Goal: Task Accomplishment & Management: Manage account settings

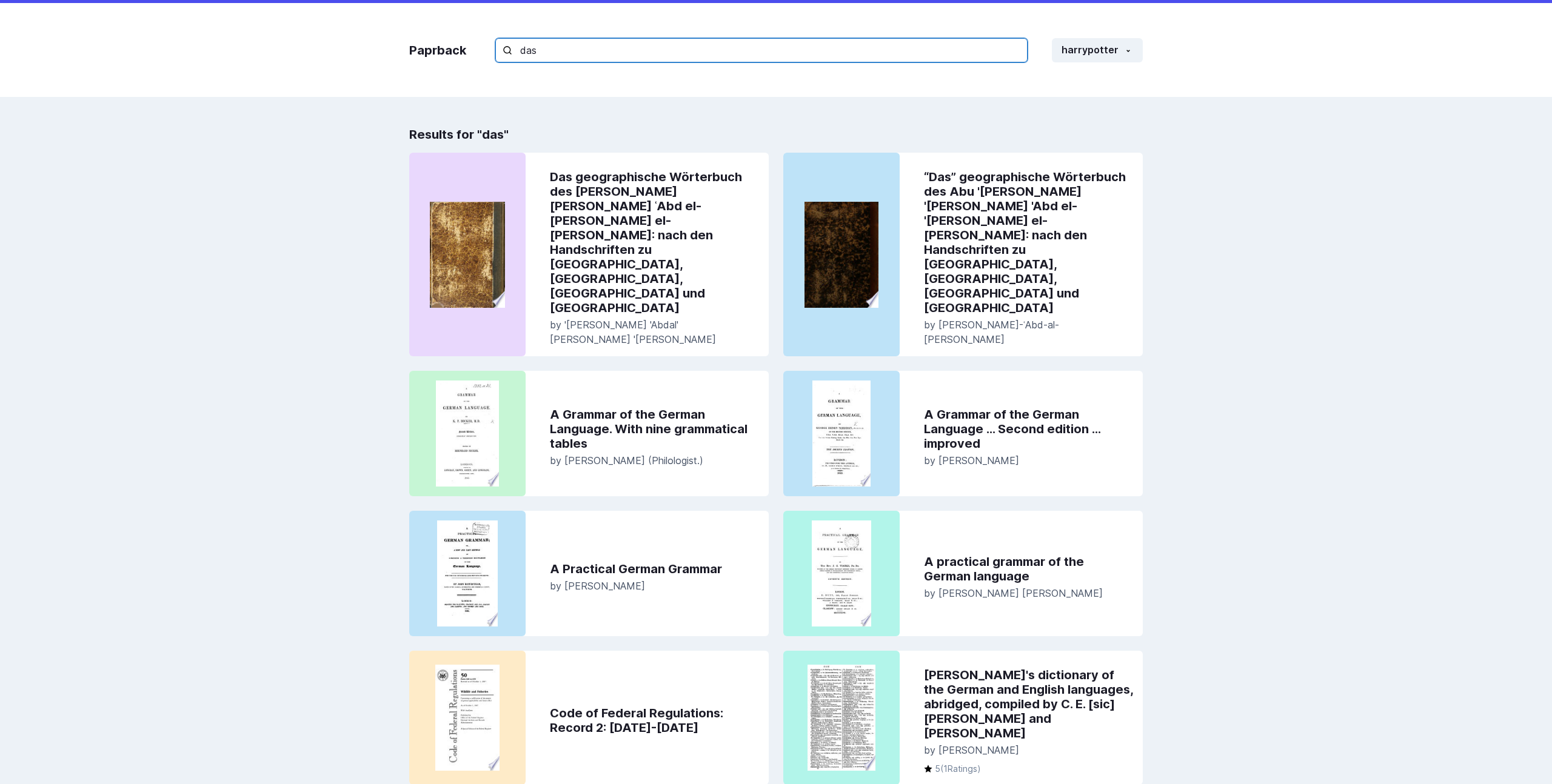
click at [542, 54] on input "das" at bounding box center [761, 50] width 532 height 24
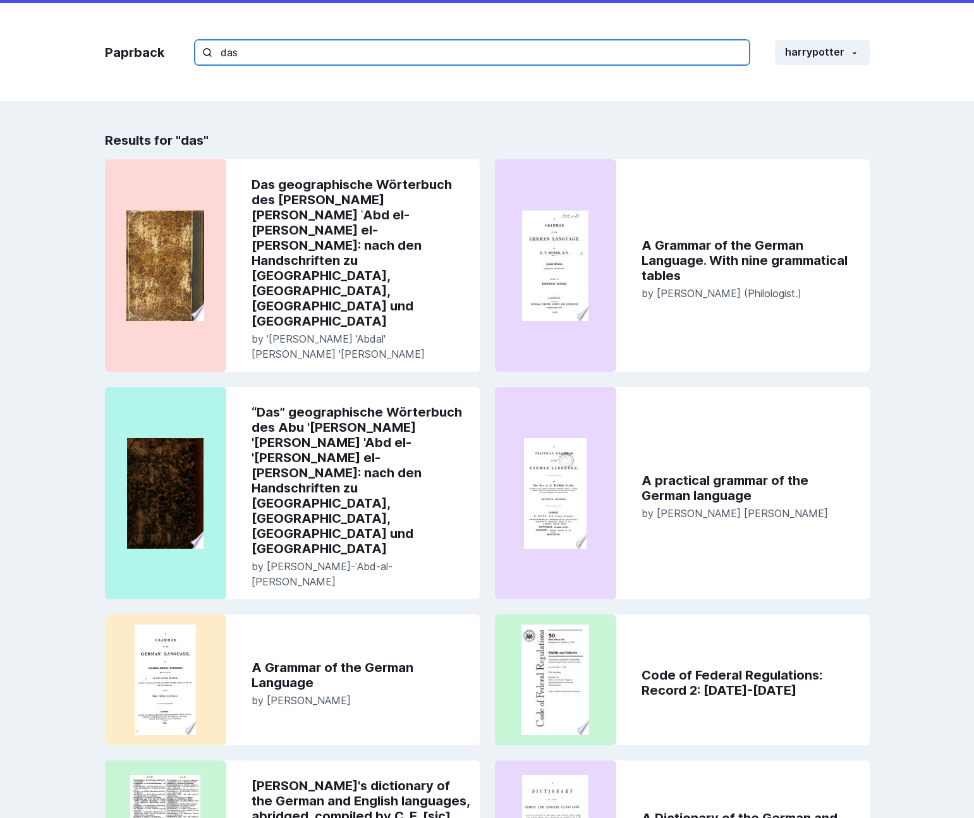
click at [617, 53] on input "das" at bounding box center [472, 52] width 555 height 25
type input "dasda"
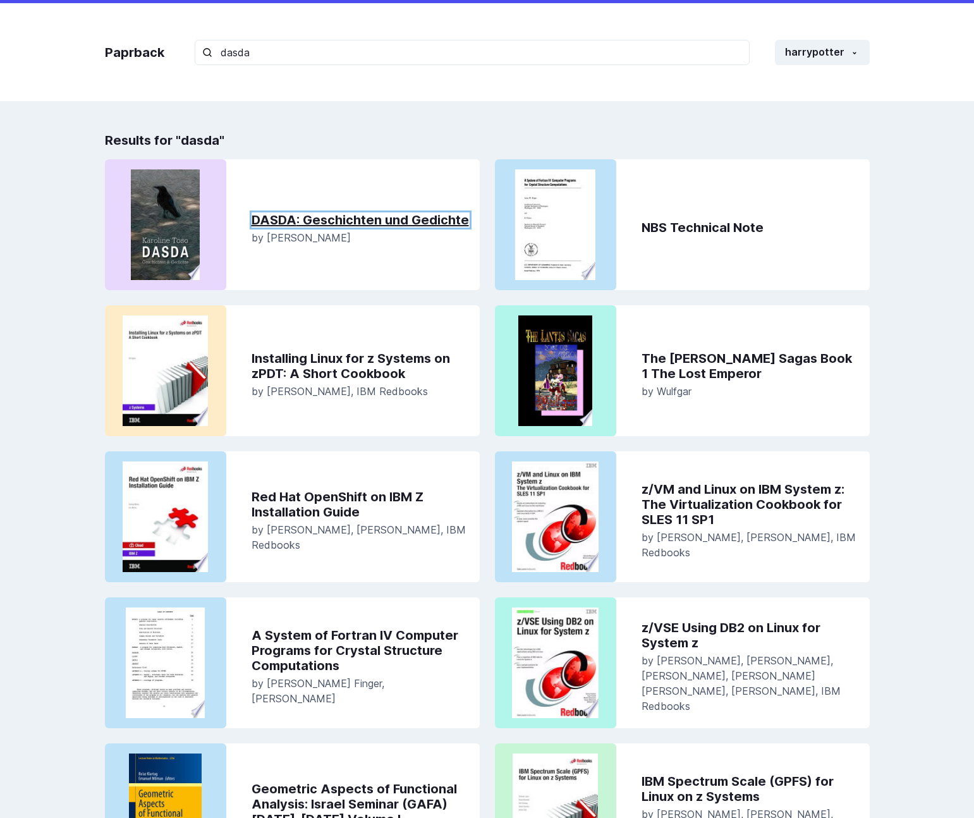
click at [442, 222] on link "DASDA : Geschichten und Gedichte" at bounding box center [361, 219] width 218 height 15
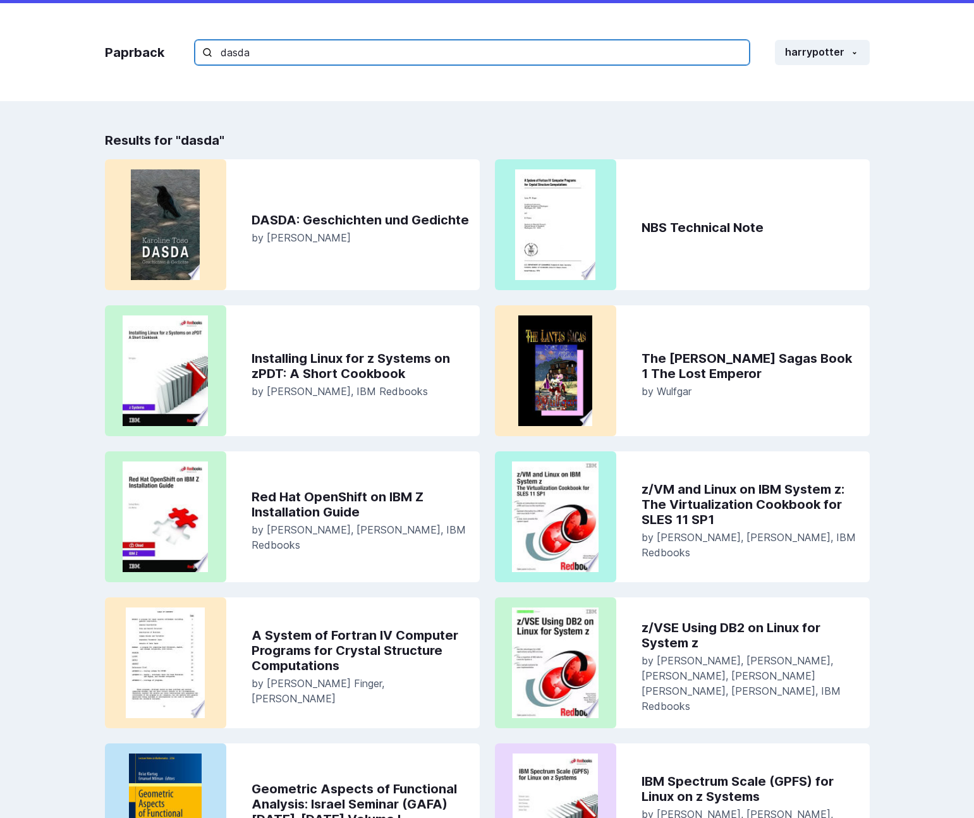
click at [276, 44] on input "dasda" at bounding box center [472, 52] width 555 height 25
type input "book"
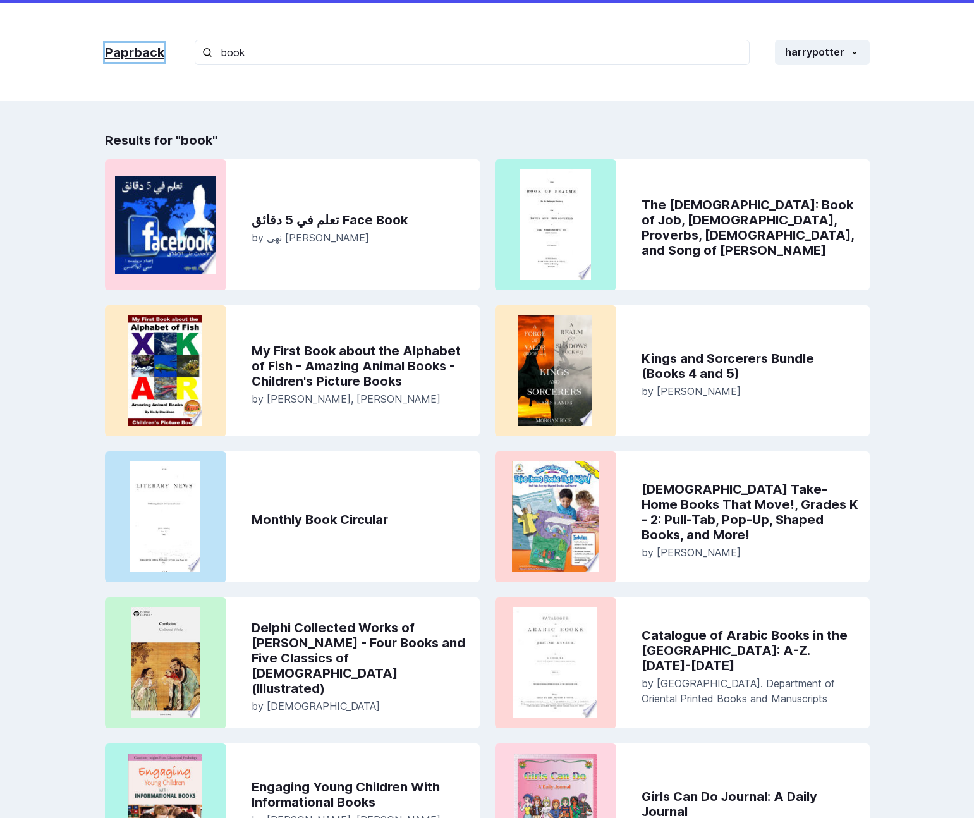
click at [137, 55] on link "Paprback" at bounding box center [134, 52] width 59 height 19
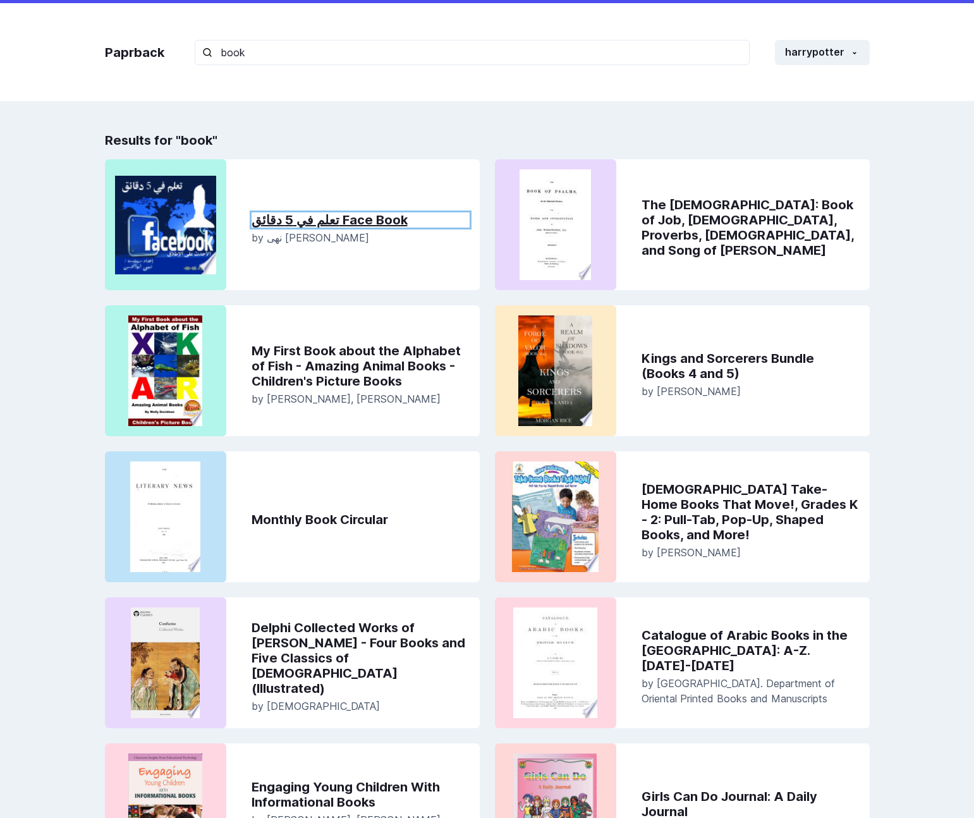
click at [288, 220] on link "تعلم في 5 دقائق Face Book" at bounding box center [361, 219] width 218 height 15
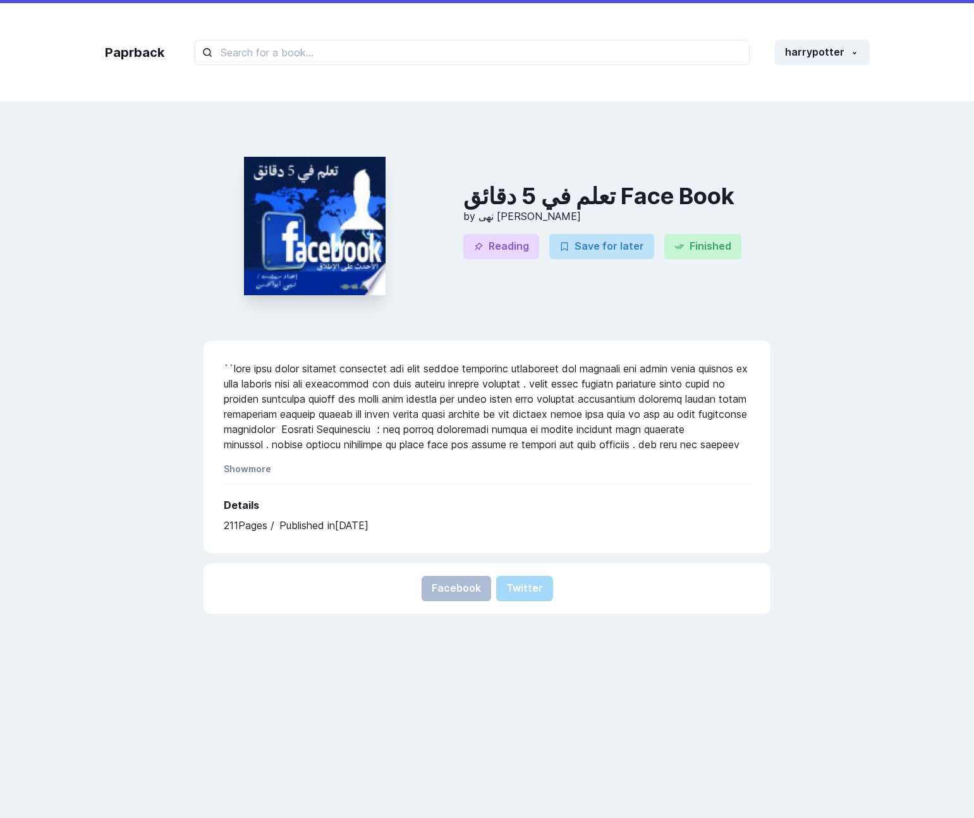
click at [410, 102] on div "Paprback harrypotter Home Profile Settings Log out تعلم في 5 دقائق Face Book by…" at bounding box center [487, 541] width 974 height 1082
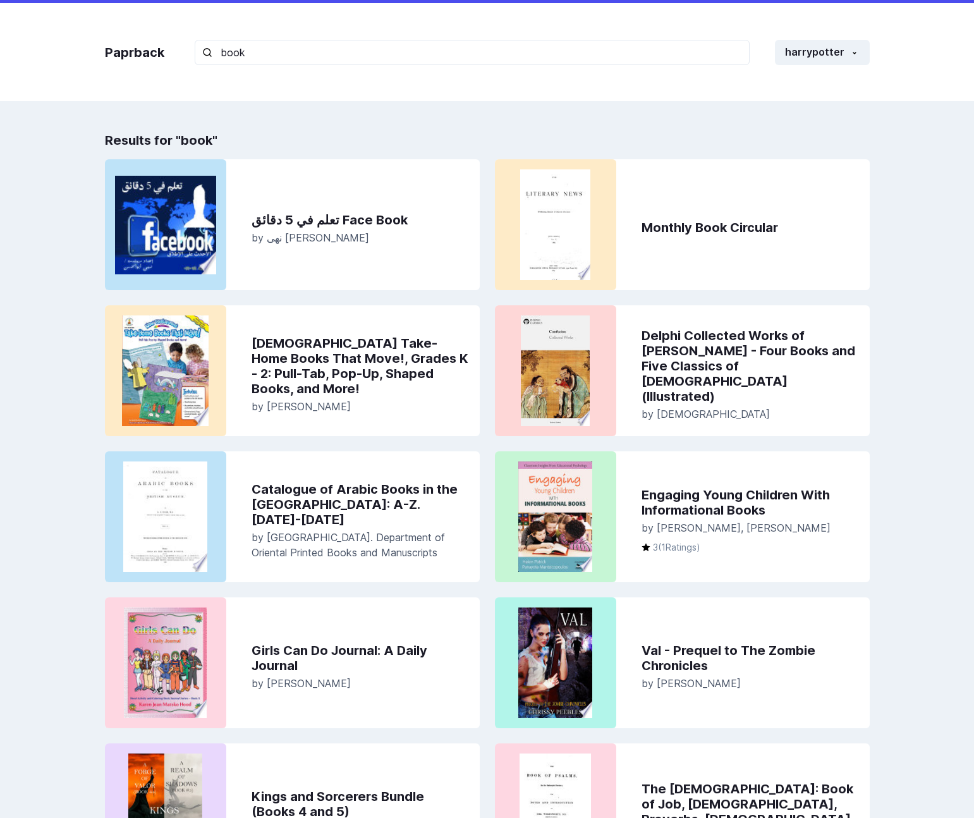
click at [427, 119] on div "Paprback book harrypotter Home Profile Settings Log out Results for " book " تع…" at bounding box center [487, 541] width 974 height 1082
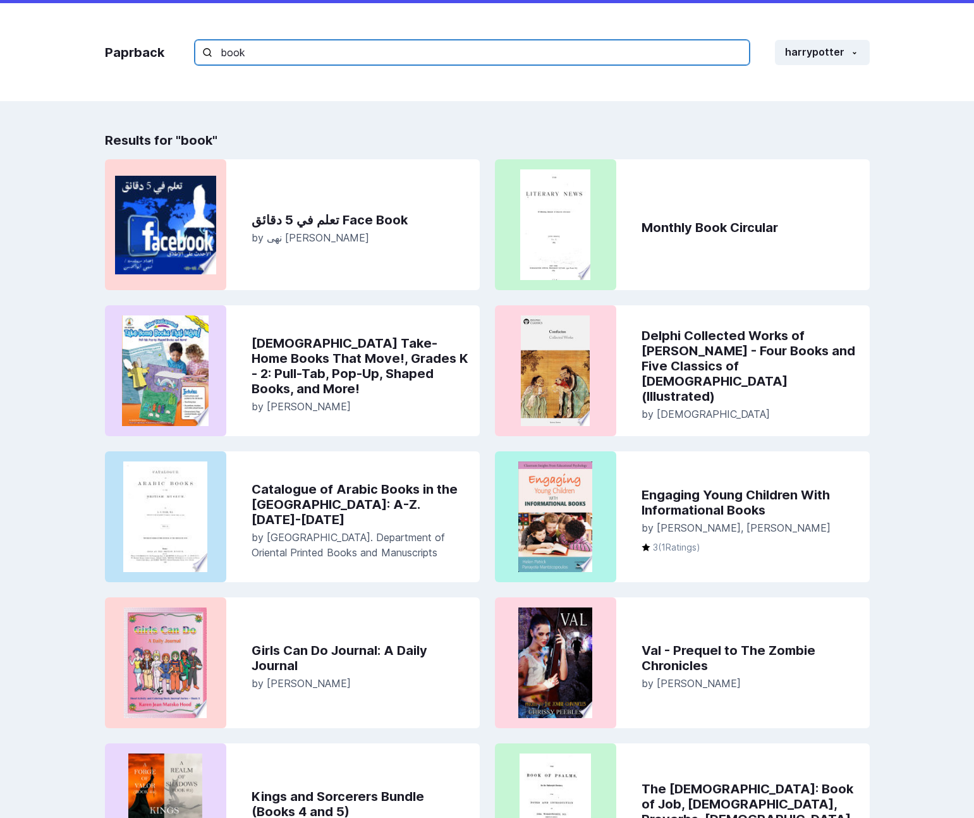
click at [665, 46] on input "book" at bounding box center [472, 52] width 555 height 25
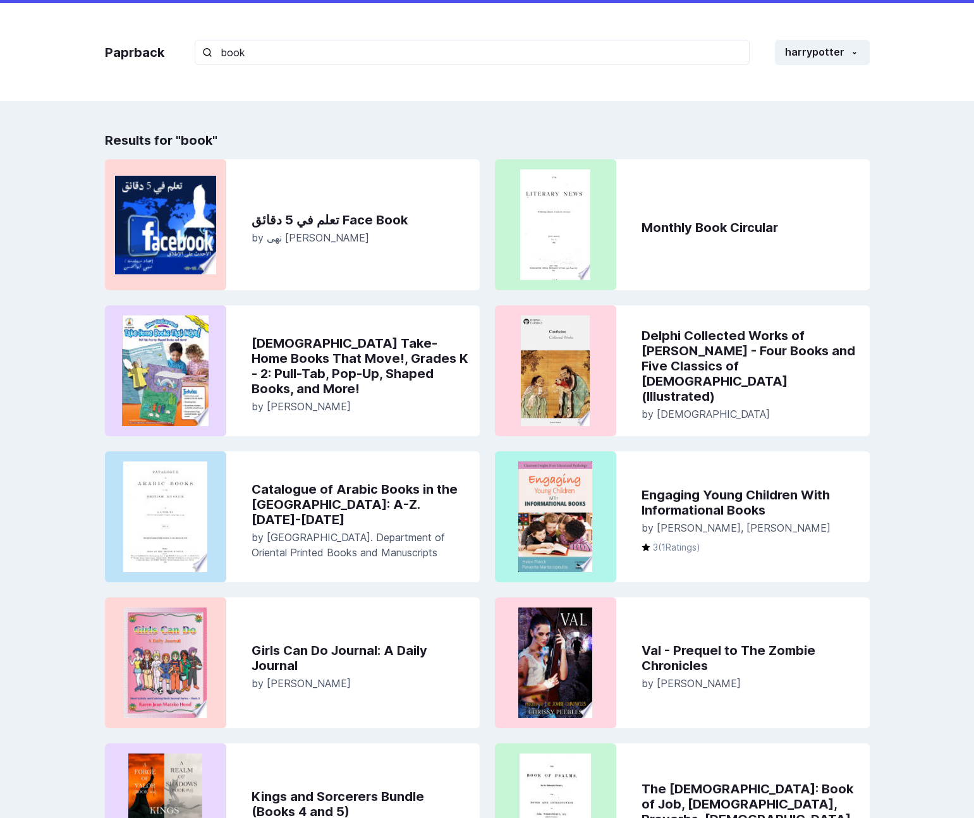
click at [613, 110] on div "Paprback book harrypotter Home Profile Settings Log out Results for " book " تع…" at bounding box center [487, 541] width 974 height 1082
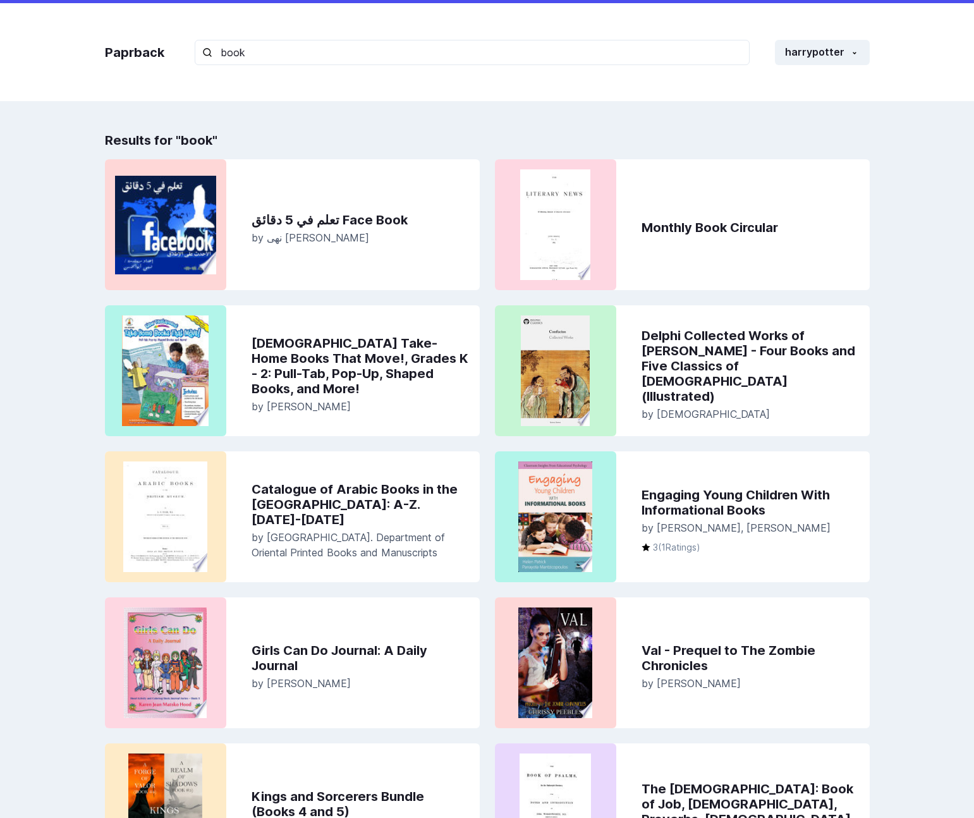
click at [247, 97] on div "Paprback book harrypotter Home Profile Settings Log out" at bounding box center [487, 52] width 790 height 98
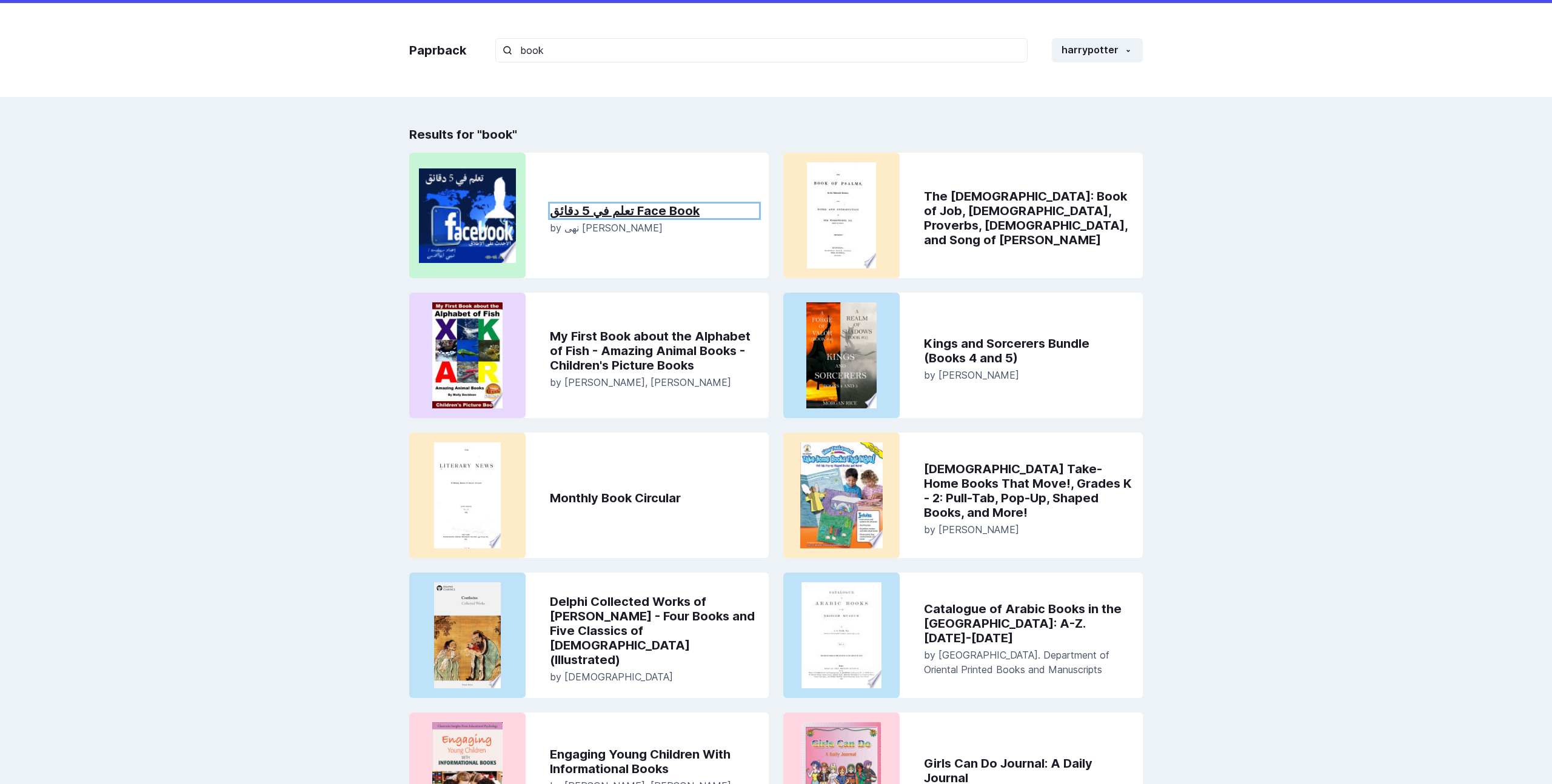
click at [603, 212] on link "تعلم في 5 دقائق Face Book" at bounding box center [654, 210] width 209 height 14
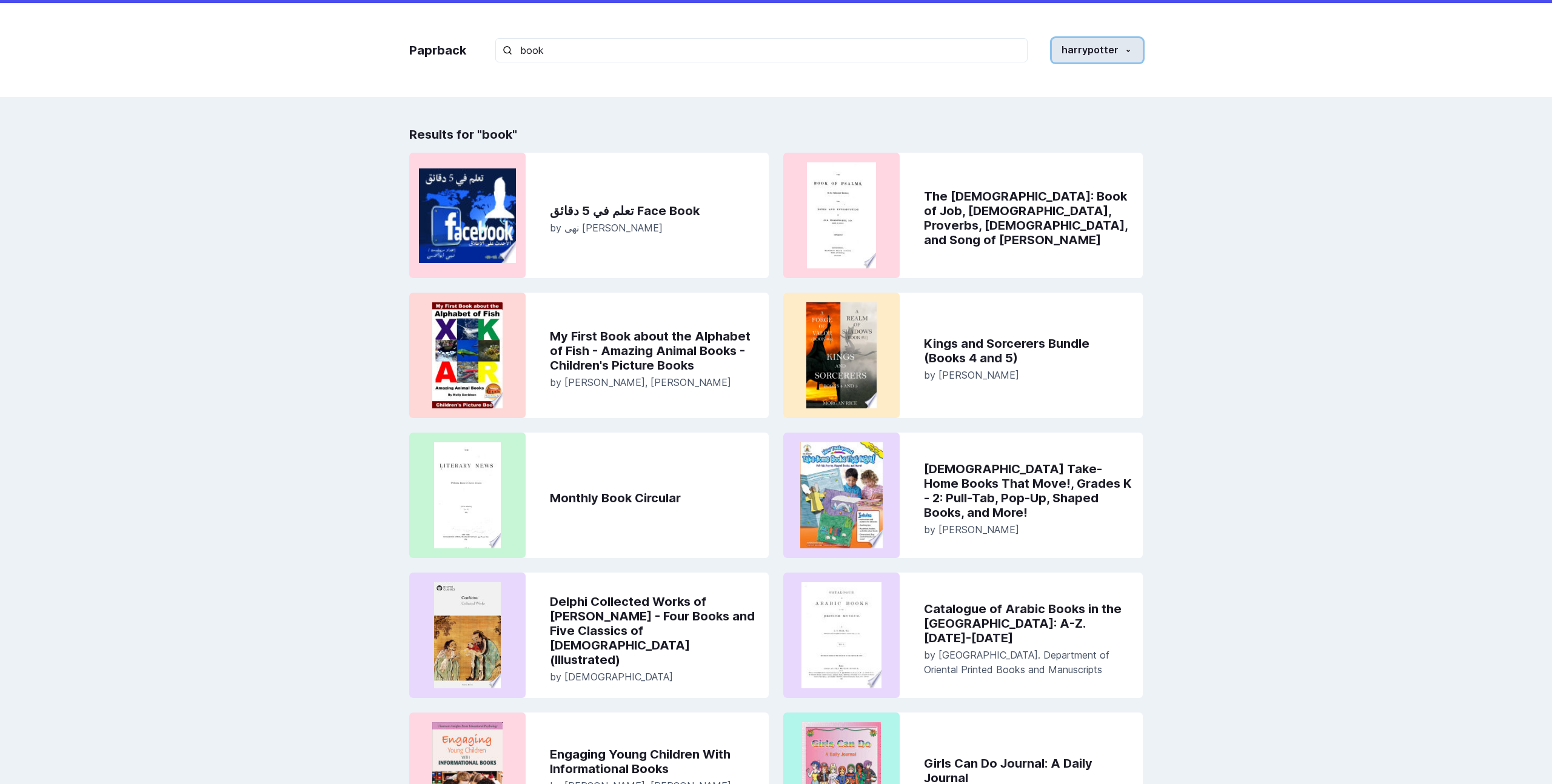
click at [934, 56] on button "harrypotter" at bounding box center [1097, 50] width 91 height 24
click at [934, 126] on button "Settings" at bounding box center [1075, 128] width 134 height 22
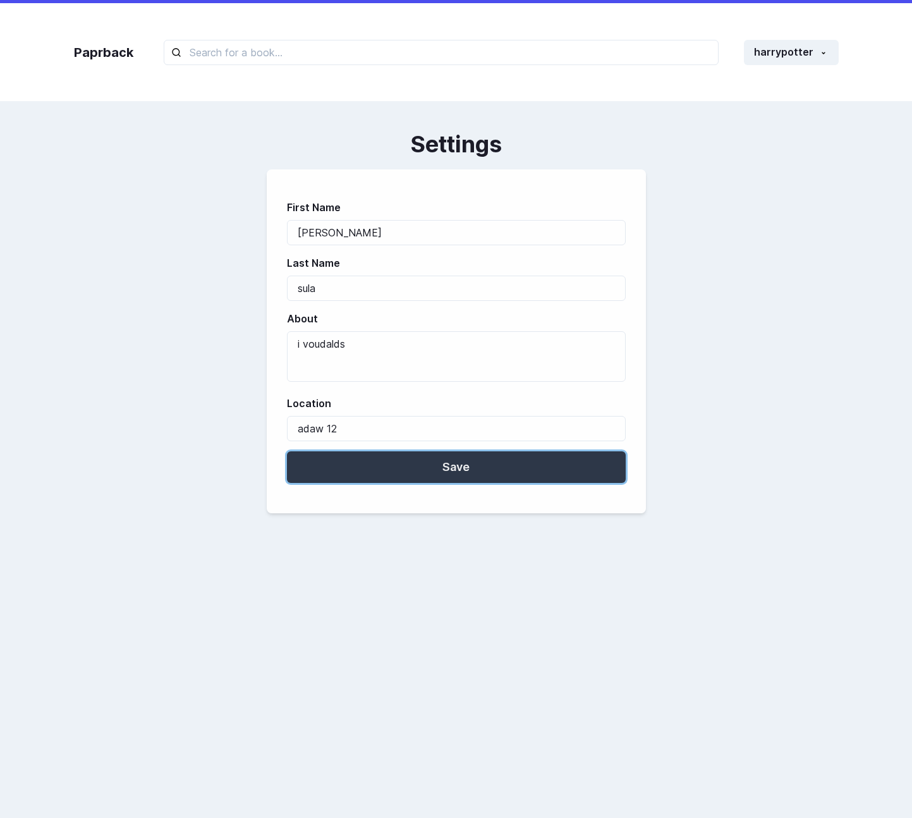
click at [391, 472] on button "Save" at bounding box center [456, 467] width 339 height 32
click at [544, 458] on button "Save" at bounding box center [456, 467] width 339 height 32
click at [464, 453] on button "Save" at bounding box center [456, 467] width 339 height 32
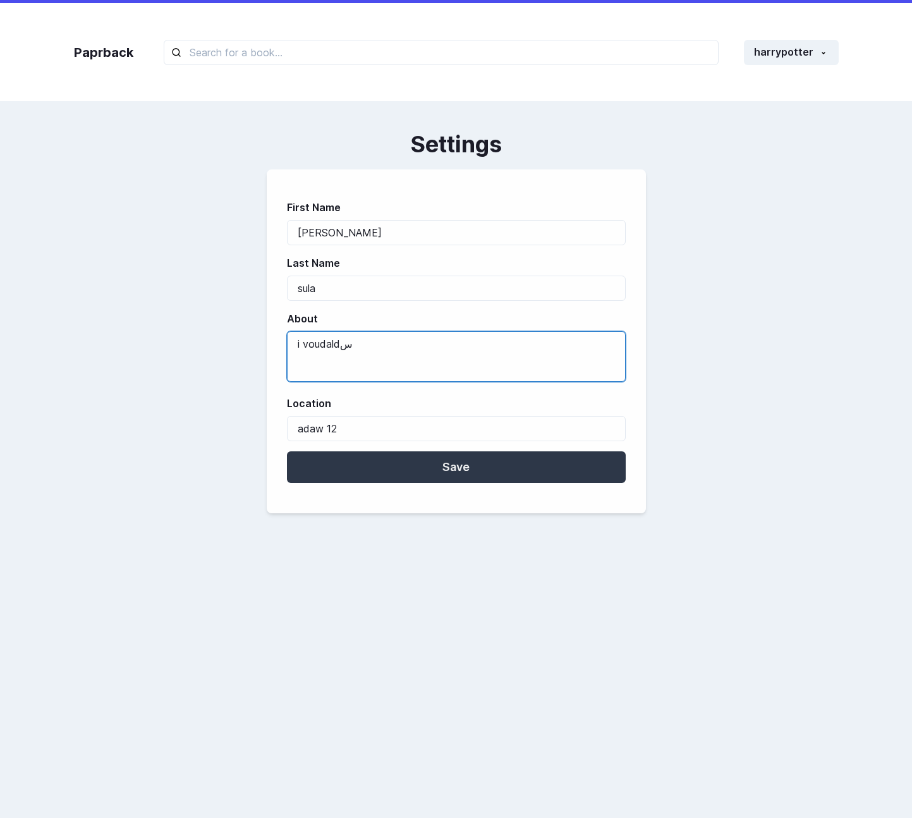
type textarea "i voudaldس"
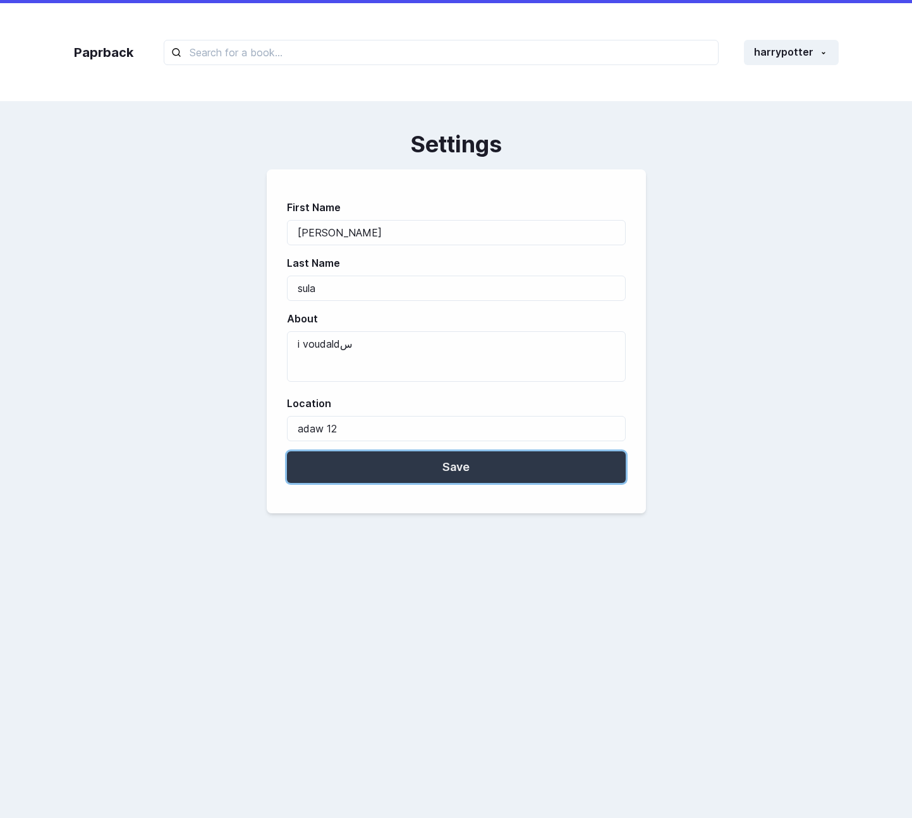
click at [408, 466] on button "Save" at bounding box center [456, 467] width 339 height 32
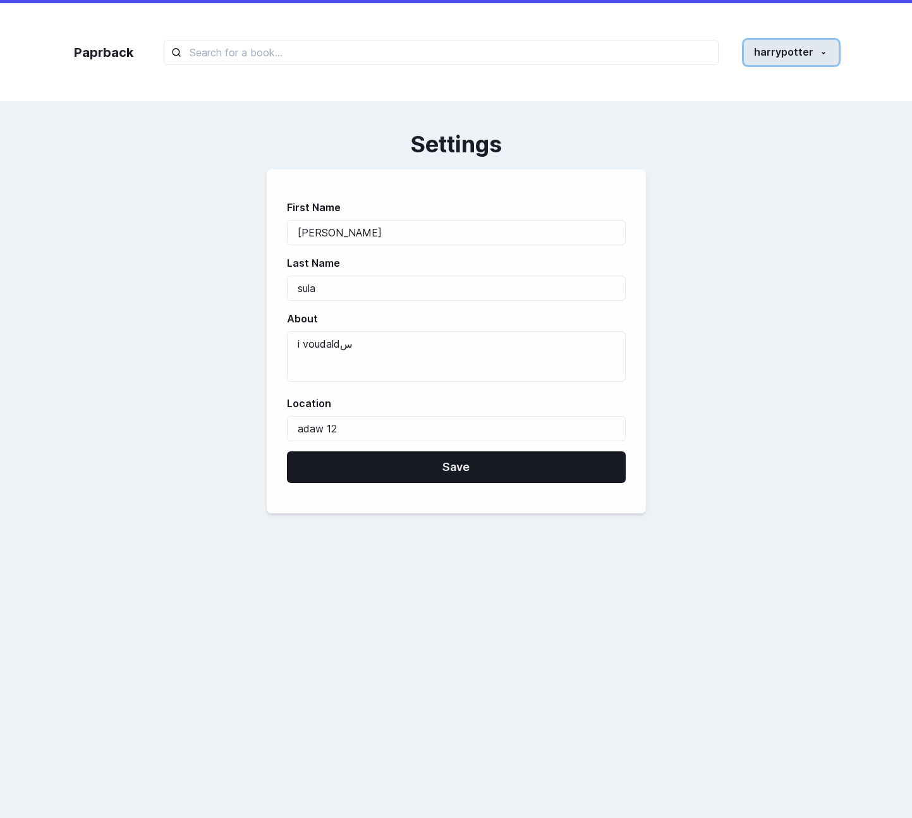
click at [777, 45] on button "harrypotter" at bounding box center [791, 52] width 95 height 25
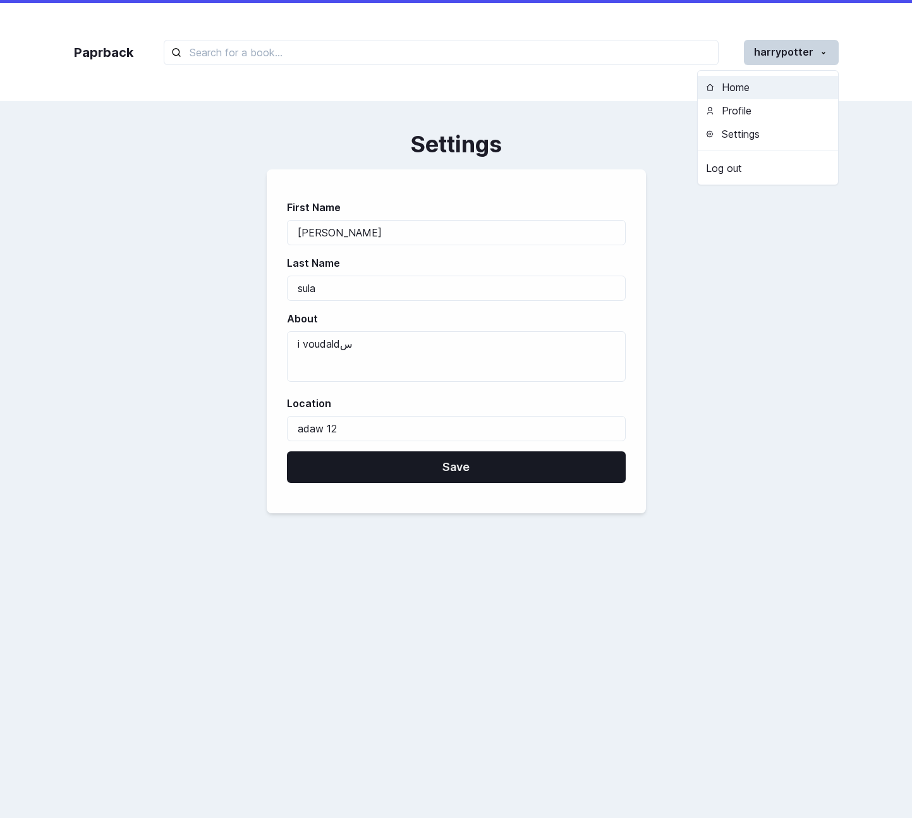
click at [731, 95] on button "Home" at bounding box center [768, 87] width 140 height 23
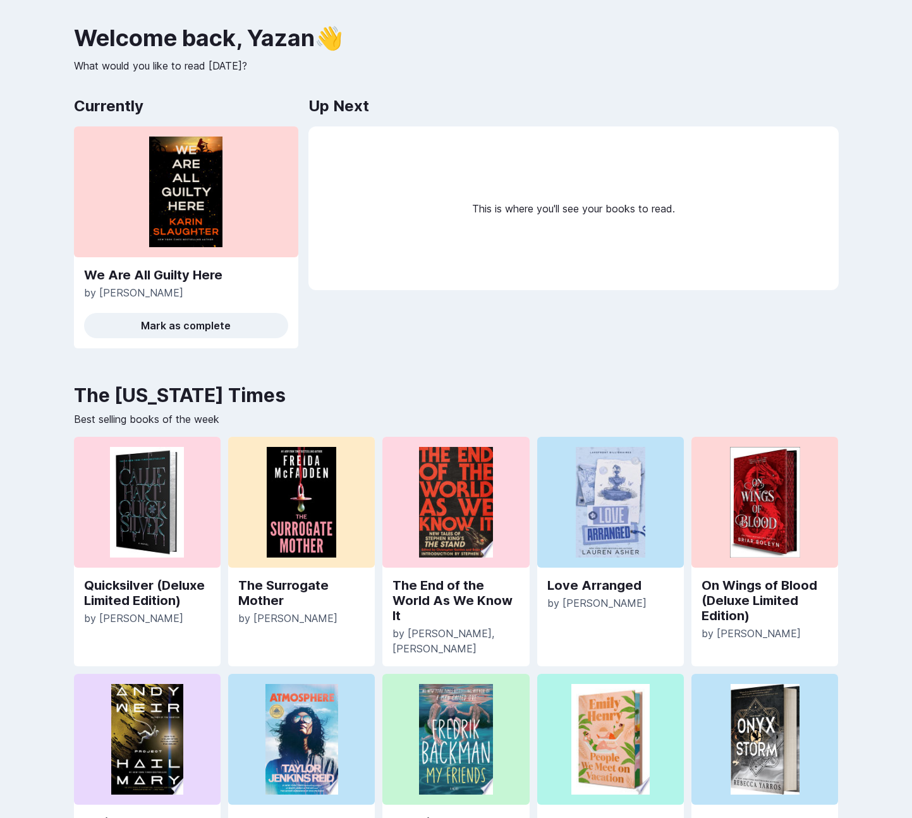
scroll to position [80, 0]
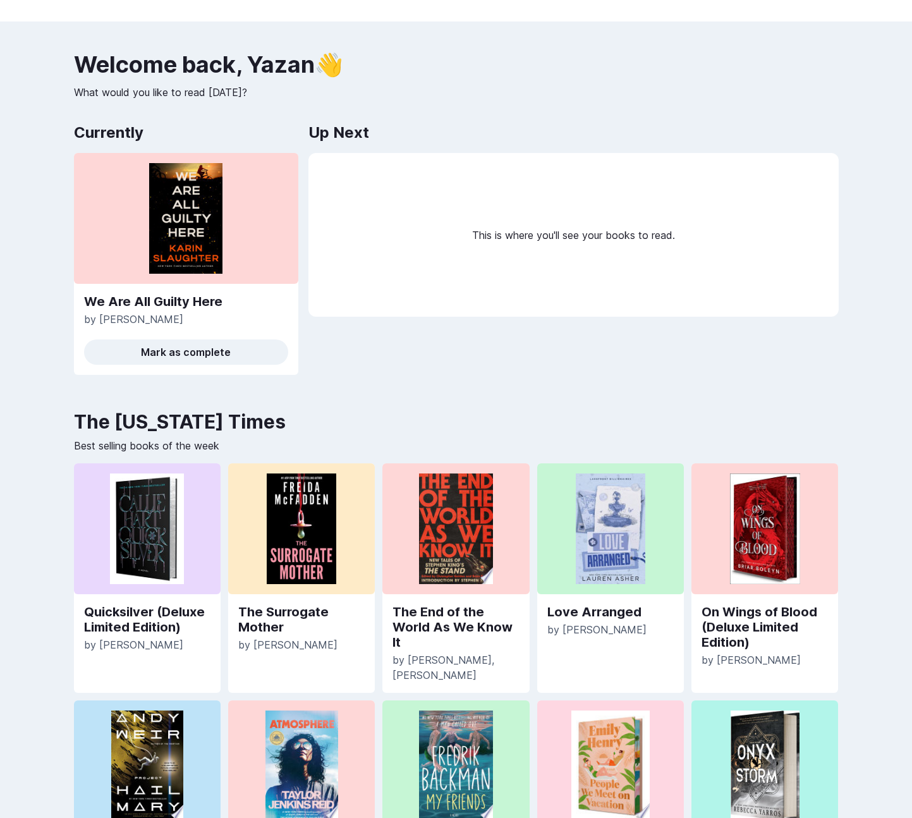
click at [138, 293] on div "We Are All Guilty Here by Karin Slaughter Mark as complete" at bounding box center [186, 329] width 224 height 91
click at [126, 309] on link "We Are All Guilty Here" at bounding box center [186, 301] width 204 height 15
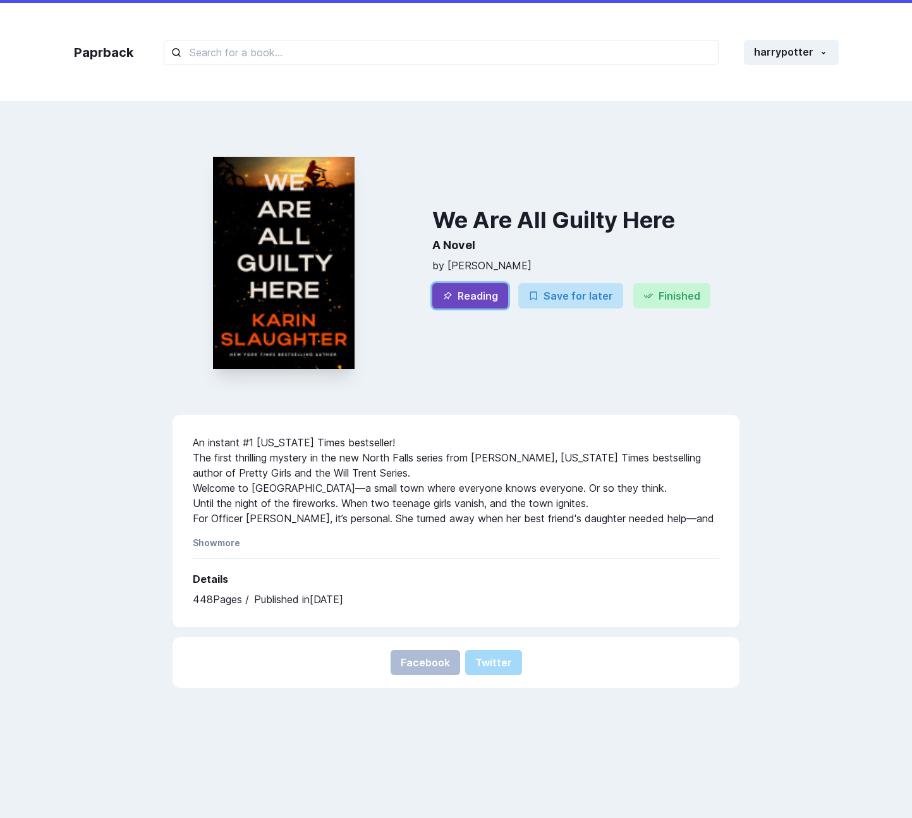
click at [481, 304] on button "Reading" at bounding box center [470, 295] width 76 height 25
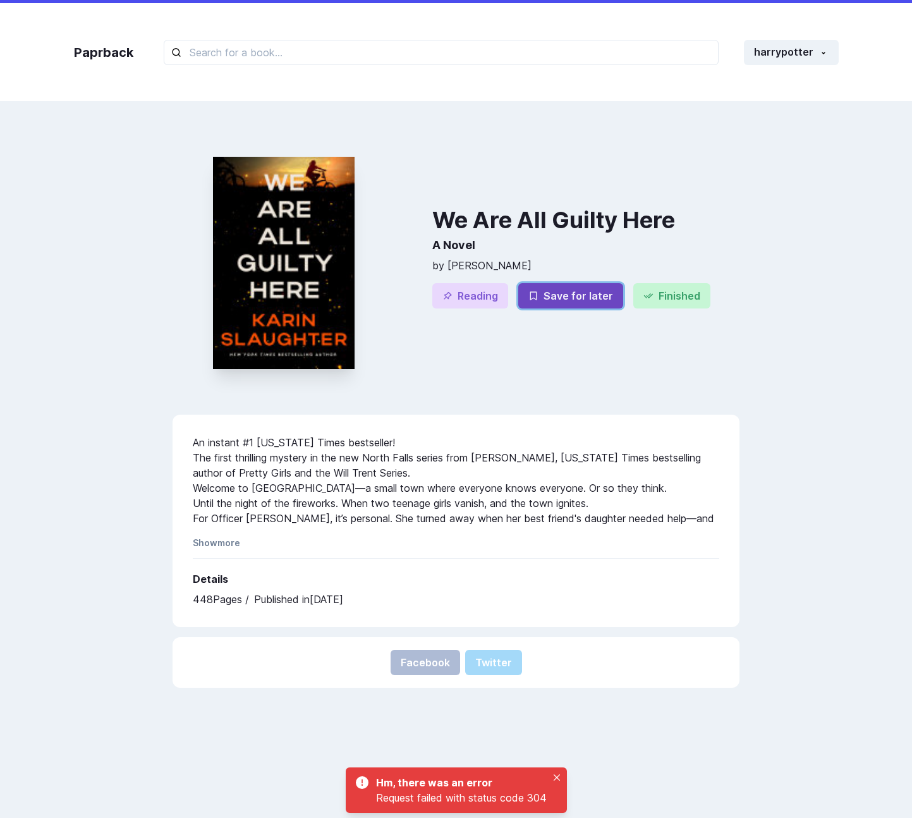
click at [573, 298] on button "Save for later" at bounding box center [570, 295] width 105 height 25
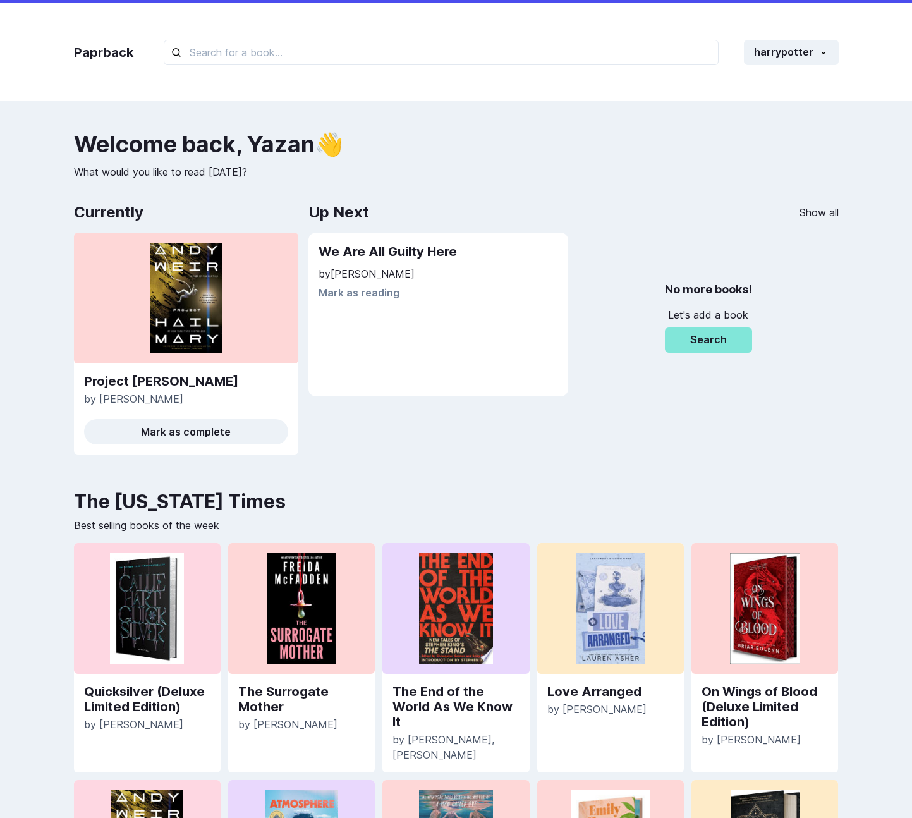
click at [202, 35] on div "Paprback harrypotter Home Profile Settings Log out" at bounding box center [456, 52] width 790 height 98
click at [195, 49] on input "text" at bounding box center [441, 52] width 555 height 25
paste input "For Richer For Poorer"
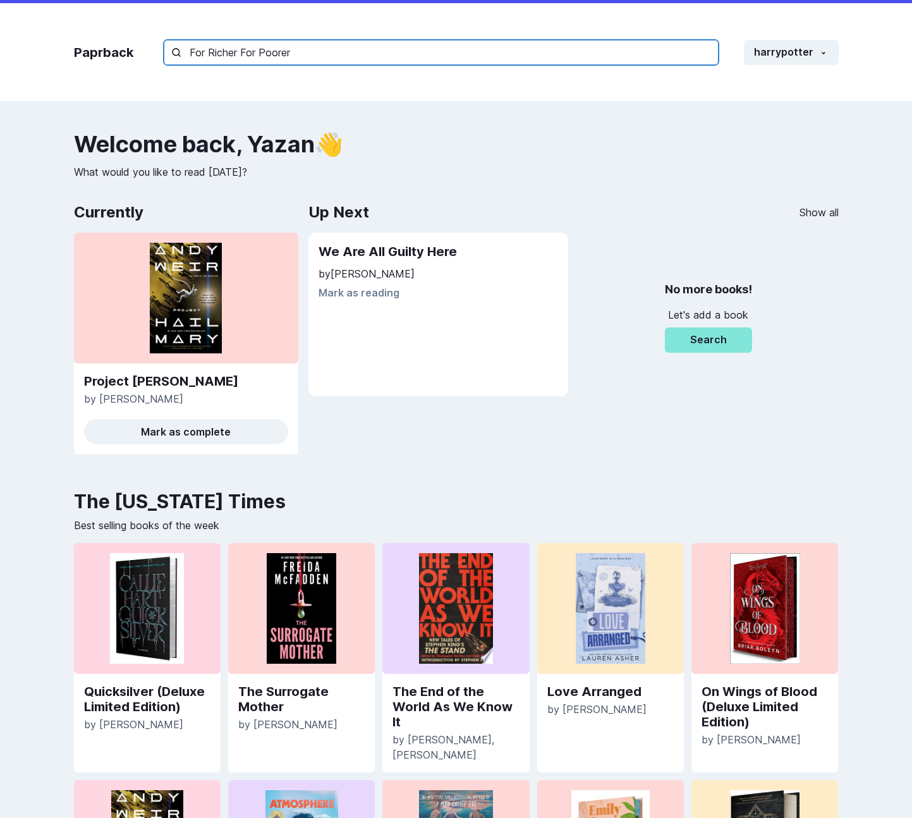
type input "For Richer For Poorer"
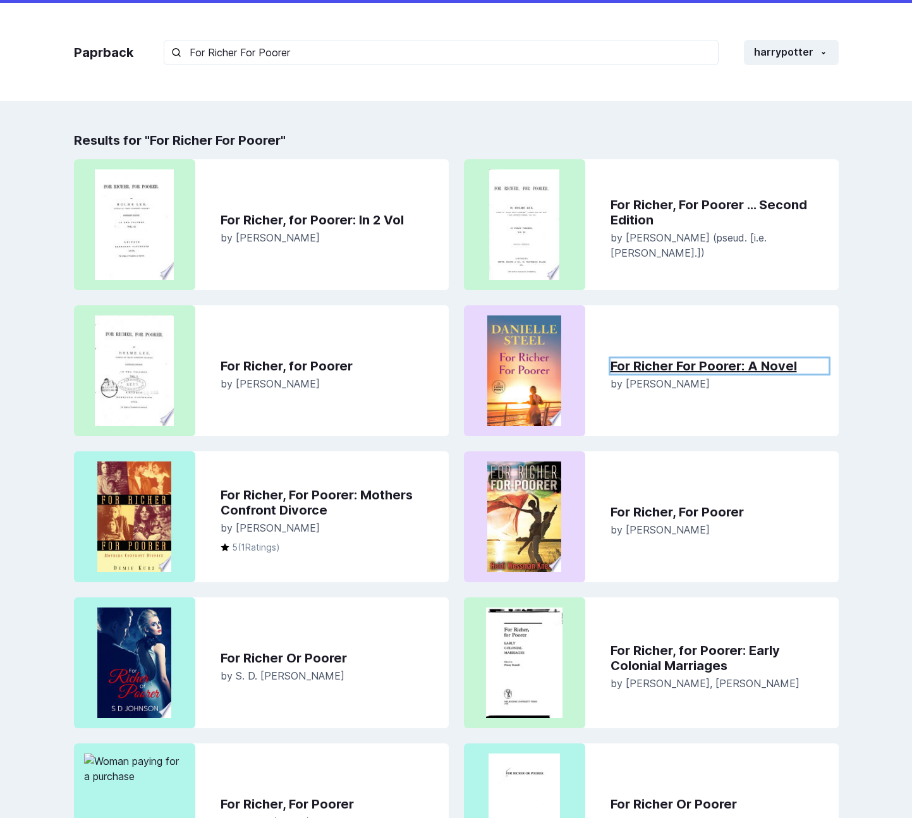
click at [707, 358] on link "For Richer For Poorer : A Novel" at bounding box center [720, 365] width 218 height 15
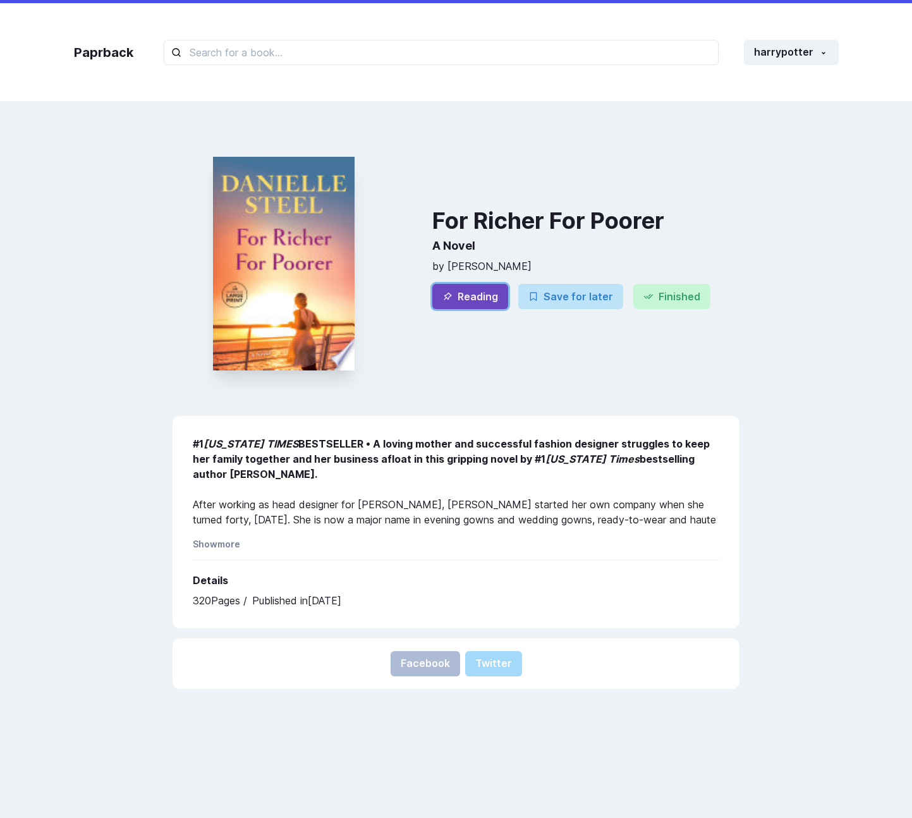
click at [481, 293] on button "Reading" at bounding box center [470, 296] width 76 height 25
click at [428, 97] on div "Paprback harrypotter Home Profile Settings Log out" at bounding box center [456, 52] width 790 height 98
click at [496, 296] on button "Reading" at bounding box center [470, 296] width 76 height 25
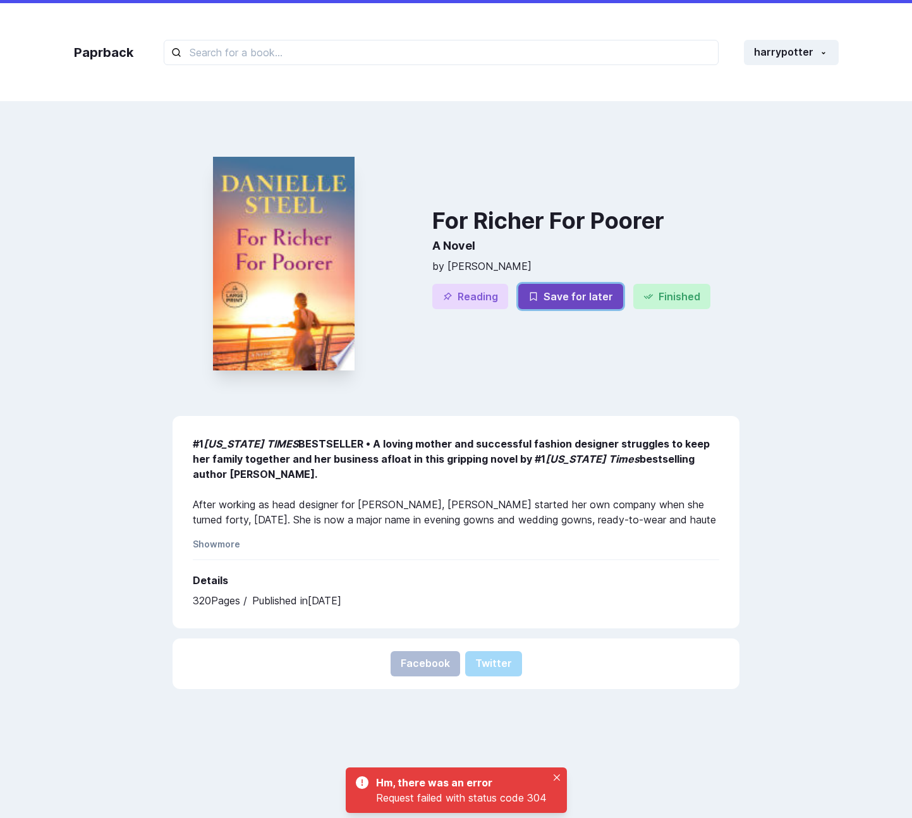
click at [611, 299] on button "Save for later" at bounding box center [570, 296] width 105 height 25
